Goal: Find specific page/section: Find specific page/section

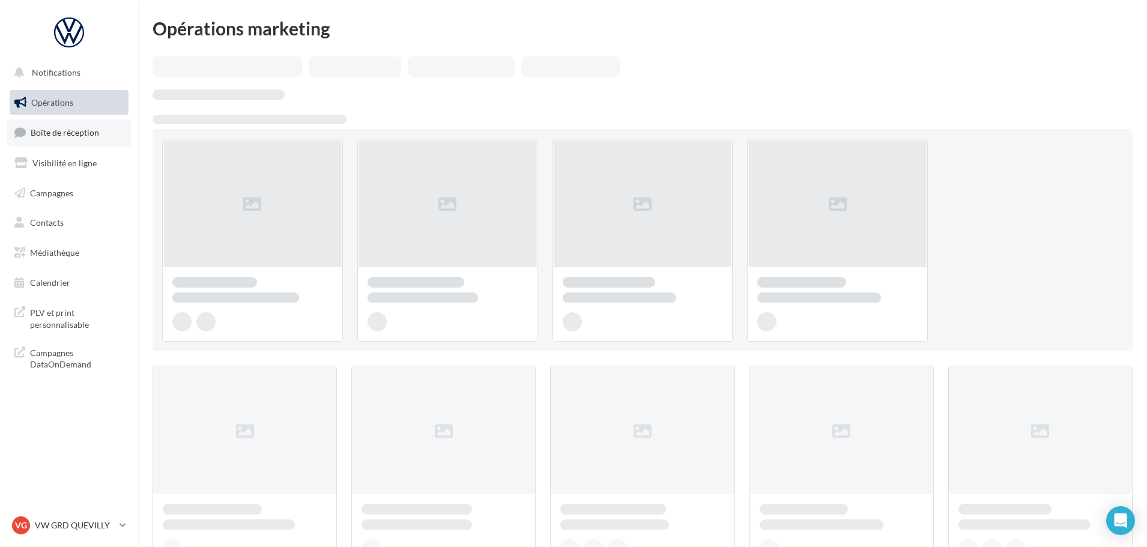
click at [67, 131] on span "Boîte de réception" at bounding box center [65, 132] width 68 height 10
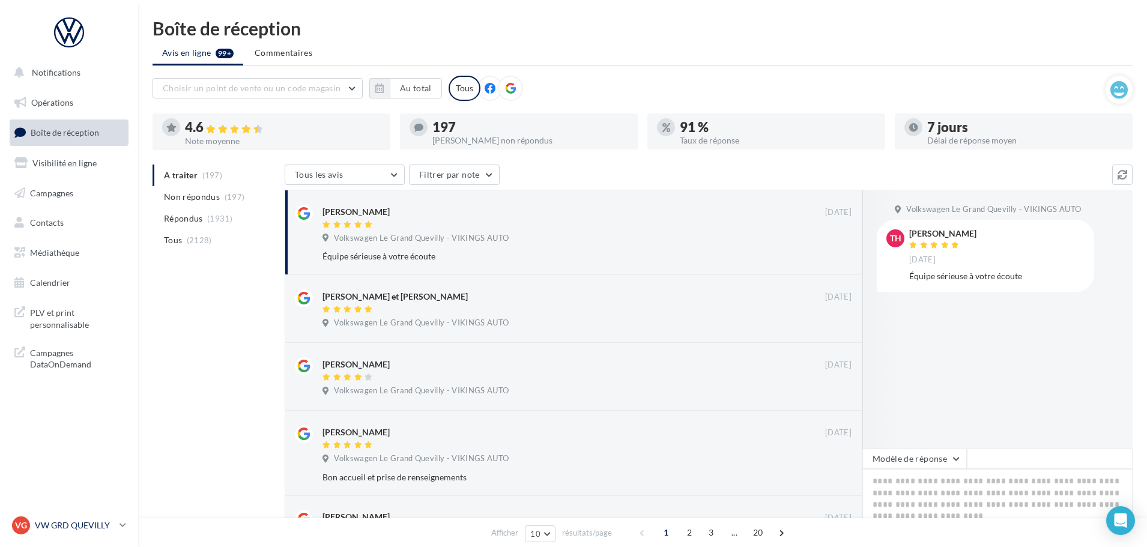
click at [73, 530] on p "VW GRD QUEVILLY" at bounding box center [75, 525] width 80 height 12
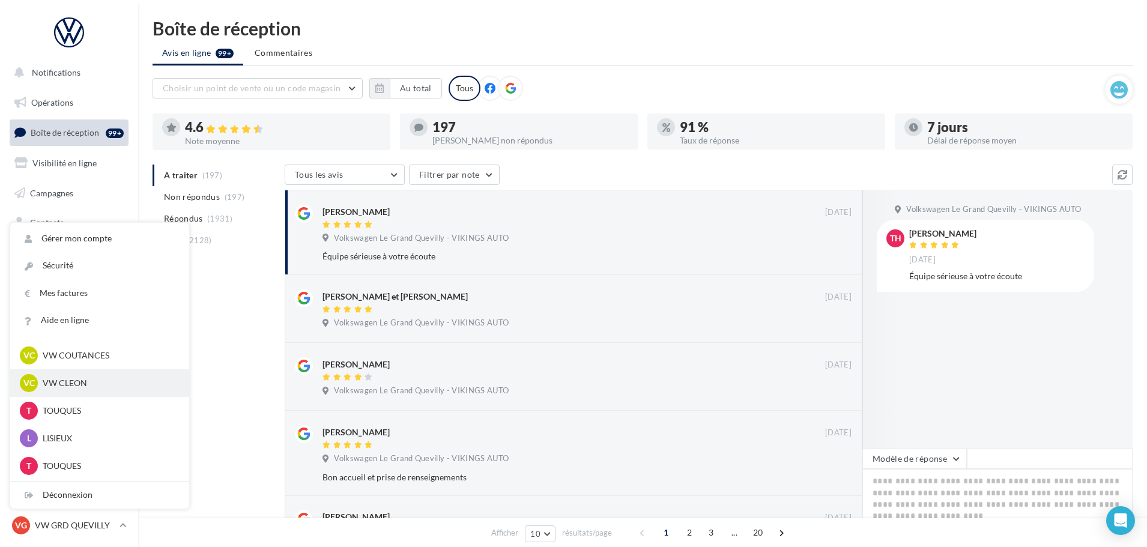
scroll to position [300, 0]
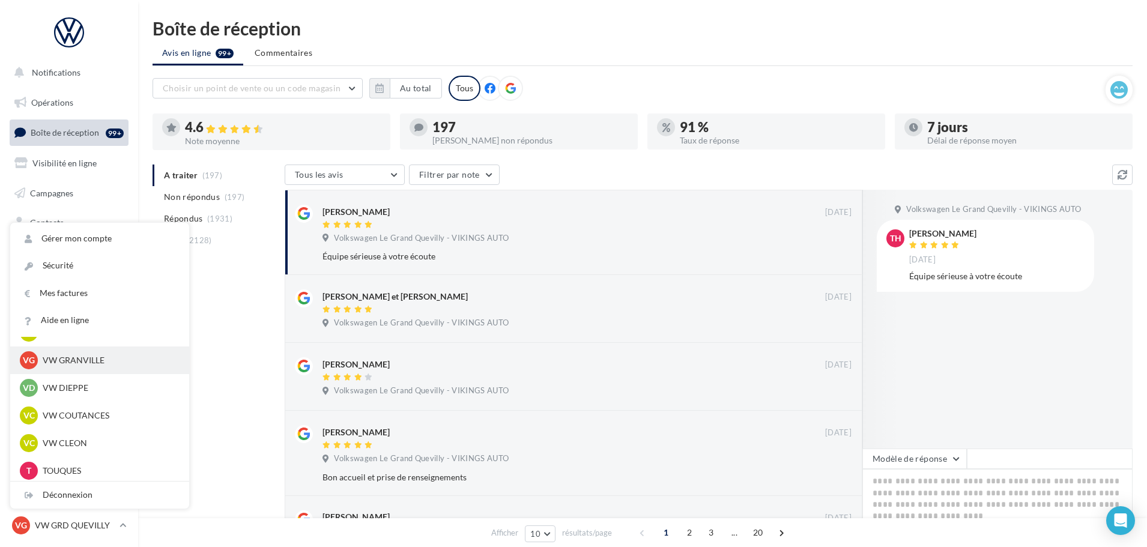
click at [90, 361] on p "VW GRANVILLE" at bounding box center [109, 360] width 132 height 12
